Goal: Task Accomplishment & Management: Complete application form

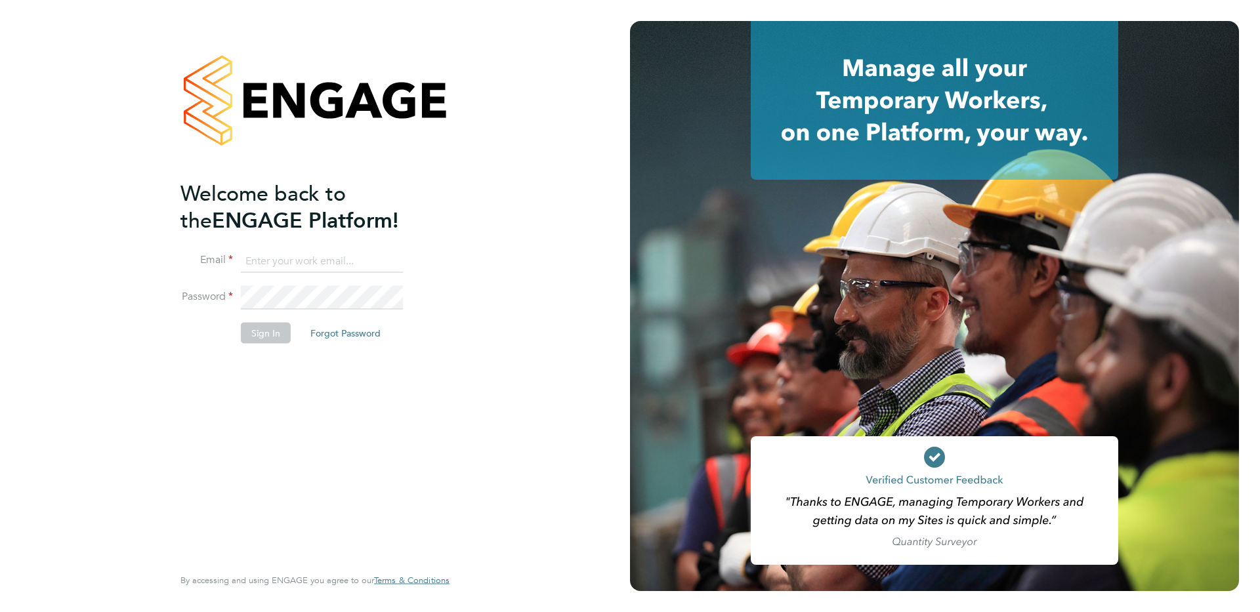
type input "estim8fm@outlook.com"
click at [266, 337] on button "Sign In" at bounding box center [266, 332] width 50 height 21
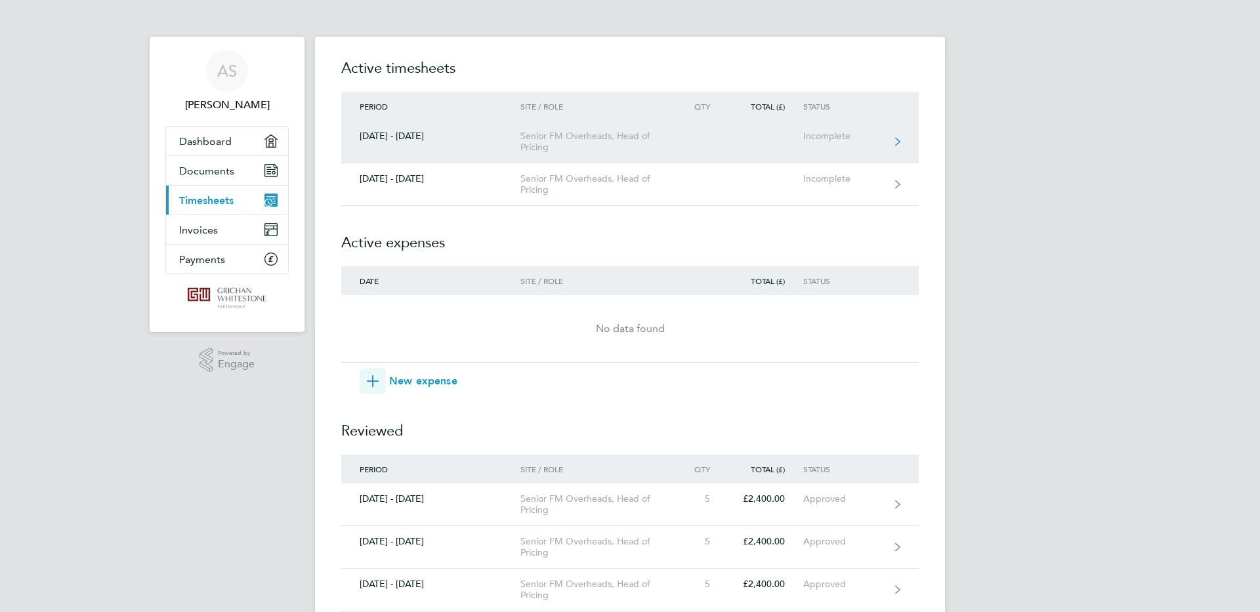
click at [846, 138] on div "Incomplete" at bounding box center [843, 136] width 81 height 11
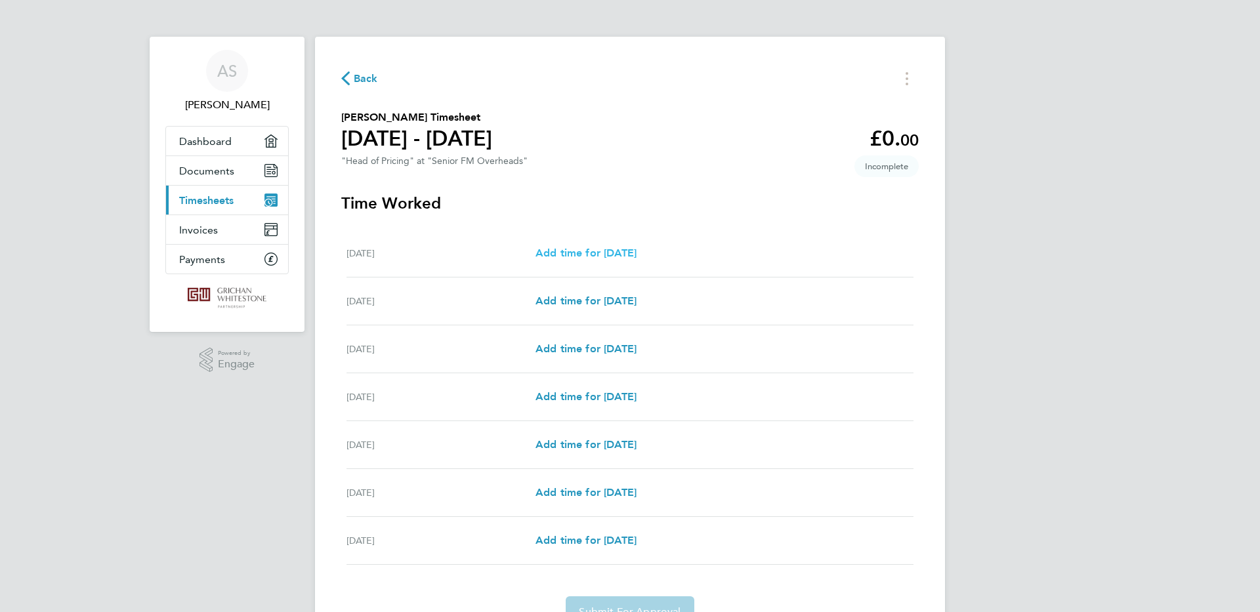
click at [586, 253] on span "Add time for [DATE]" at bounding box center [586, 253] width 101 height 12
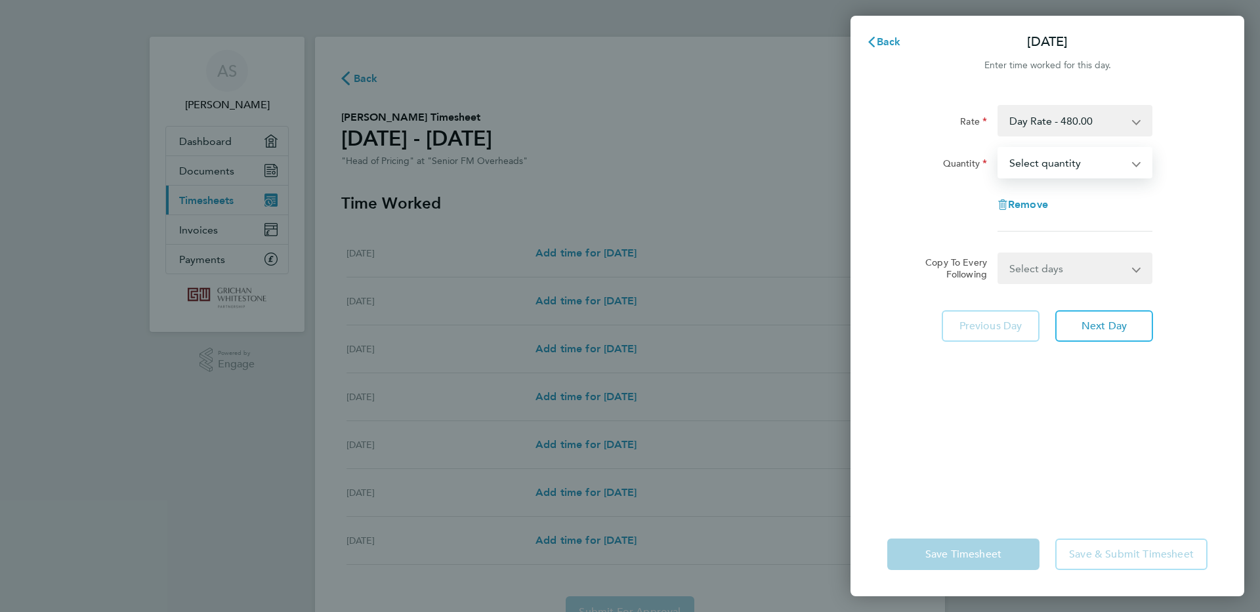
click at [1133, 161] on select "Select quantity 0.5 1" at bounding box center [1067, 162] width 137 height 29
select select "1"
click at [999, 148] on select "Select quantity 0.5 1" at bounding box center [1067, 162] width 137 height 29
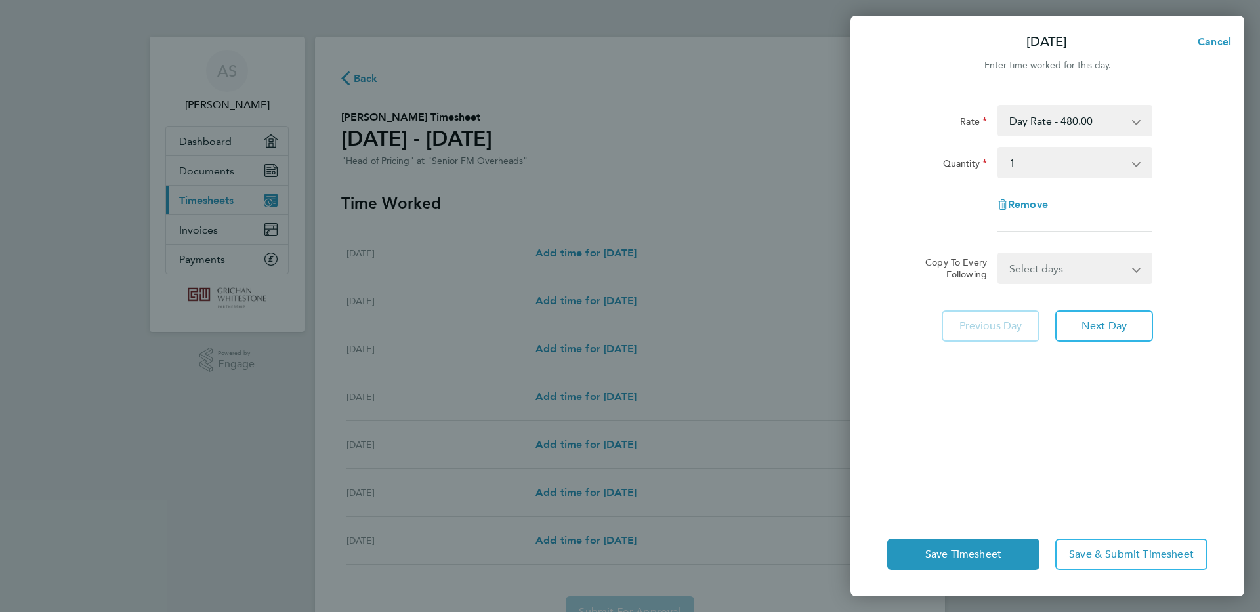
click at [1138, 270] on app-icon-cross-button at bounding box center [1145, 268] width 16 height 29
click at [1137, 272] on app-icon-cross-button at bounding box center [1145, 268] width 16 height 29
click at [1079, 272] on select "Select days Day Weekday (Mon-Fri) Weekend (Sat-Sun) [DATE] [DATE] [DATE] [DATE]…" at bounding box center [1068, 268] width 138 height 29
select select "WEEKDAY"
click at [999, 254] on select "Select days Day Weekday (Mon-Fri) Weekend (Sat-Sun) [DATE] [DATE] [DATE] [DATE]…" at bounding box center [1068, 268] width 138 height 29
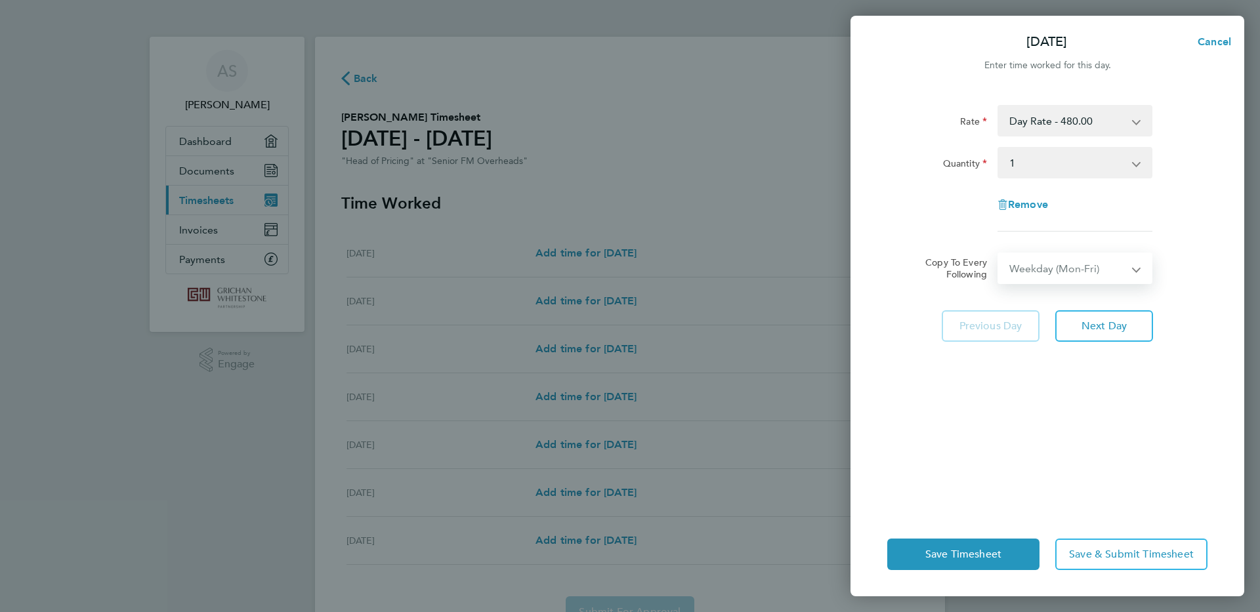
select select "[DATE]"
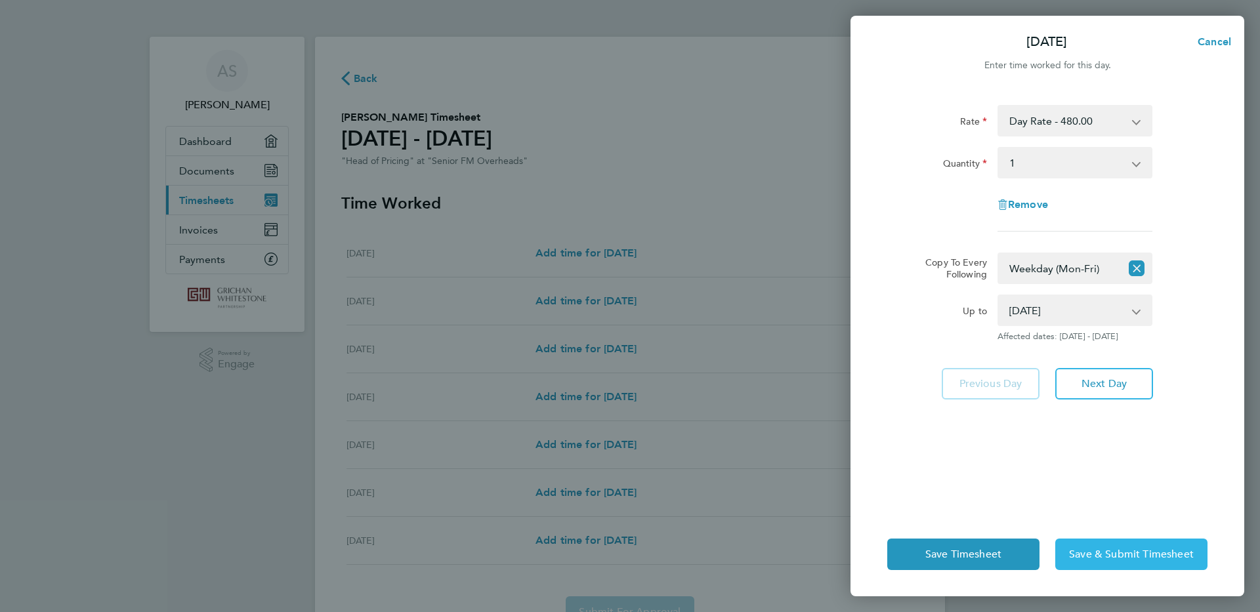
click at [1131, 554] on span "Save & Submit Timesheet" at bounding box center [1131, 554] width 125 height 13
